Goal: Communication & Community: Participate in discussion

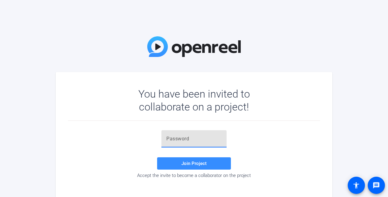
click at [183, 136] on input "text" at bounding box center [193, 138] width 55 height 7
type input "EuDTz'"
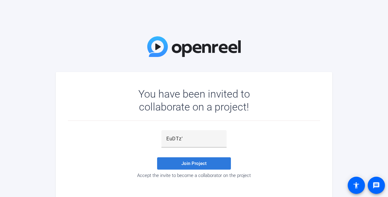
click at [186, 161] on span "Join Project" at bounding box center [193, 164] width 25 height 6
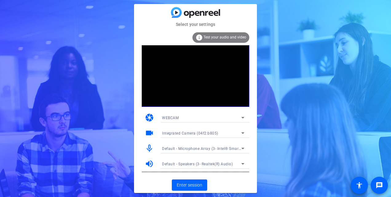
click at [242, 131] on icon at bounding box center [242, 132] width 7 height 7
click at [272, 127] on div at bounding box center [195, 98] width 391 height 197
click at [245, 161] on icon at bounding box center [242, 163] width 7 height 7
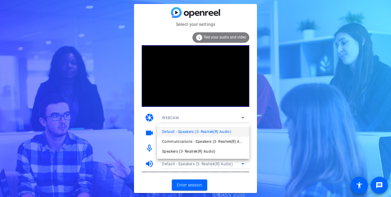
click at [268, 120] on div at bounding box center [195, 98] width 391 height 197
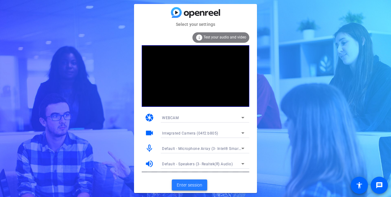
click at [190, 186] on span "Enter session" at bounding box center [190, 185] width 26 height 6
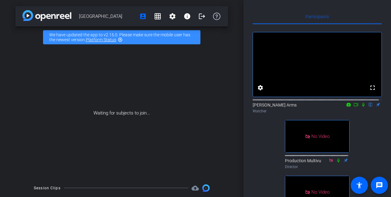
click at [361, 107] on icon at bounding box center [363, 104] width 5 height 4
click at [354, 107] on icon at bounding box center [356, 104] width 5 height 4
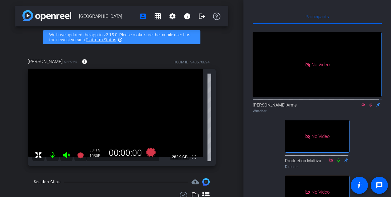
click at [370, 107] on icon at bounding box center [371, 104] width 5 height 4
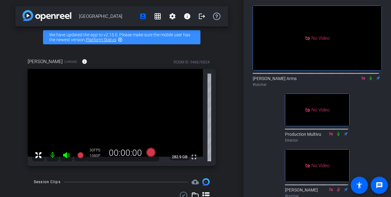
scroll to position [27, 0]
click at [369, 80] on icon at bounding box center [371, 78] width 5 height 4
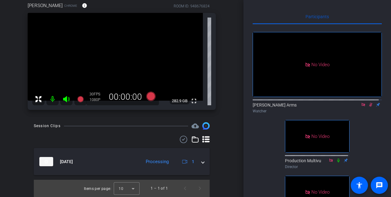
scroll to position [0, 0]
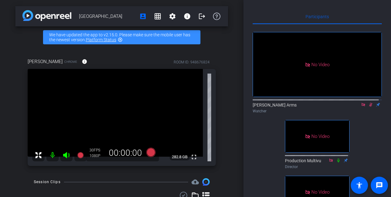
click at [369, 107] on icon at bounding box center [371, 104] width 5 height 4
click at [369, 107] on icon at bounding box center [370, 105] width 3 height 4
